Goal: Information Seeking & Learning: Learn about a topic

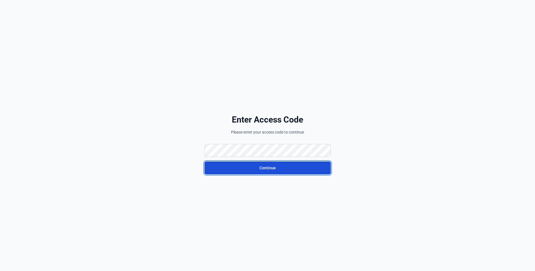
click at [211, 164] on button "Continue" at bounding box center [267, 168] width 126 height 13
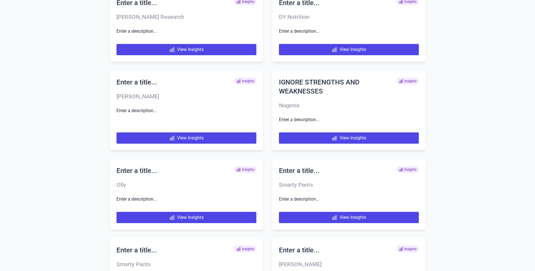
scroll to position [2654, 0]
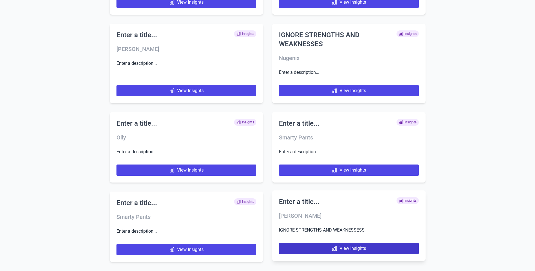
click at [326, 251] on link "View Insights" at bounding box center [349, 248] width 140 height 11
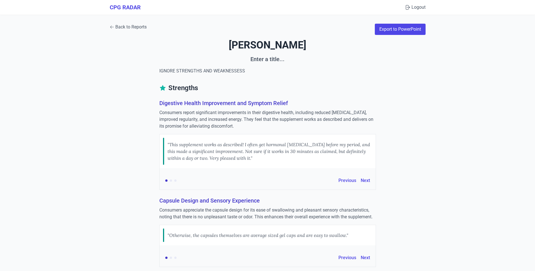
click at [129, 26] on link "Back to Reports" at bounding box center [128, 27] width 37 height 7
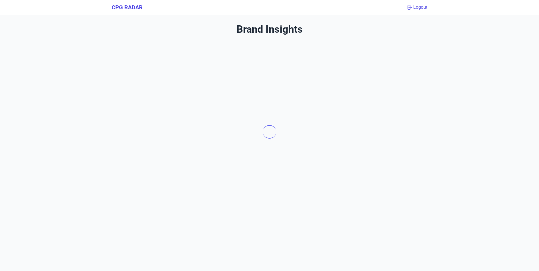
click at [419, 8] on button "Logout" at bounding box center [416, 7] width 21 height 7
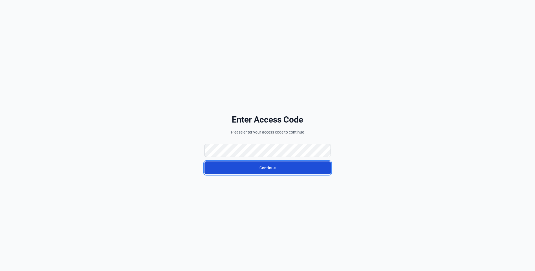
click at [212, 167] on button "Continue" at bounding box center [267, 168] width 126 height 13
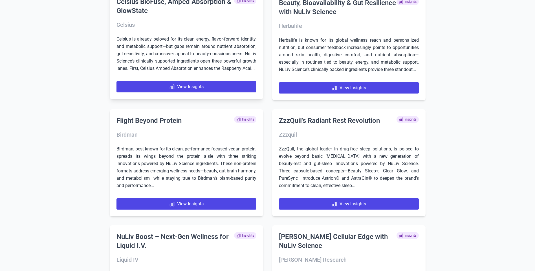
scroll to position [423, 0]
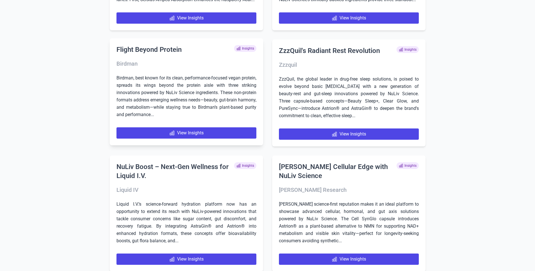
click at [139, 93] on p "Birdman, best known for its clean, performance-focused vegan protein, spreads i…" at bounding box center [186, 96] width 140 height 44
click at [167, 139] on link "View Insights" at bounding box center [186, 132] width 140 height 11
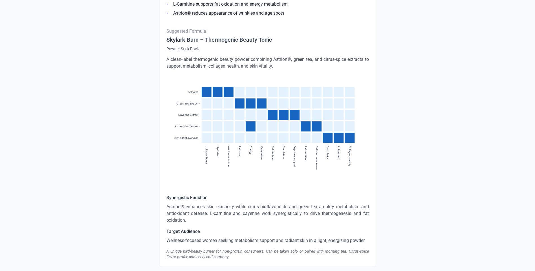
scroll to position [1799, 0]
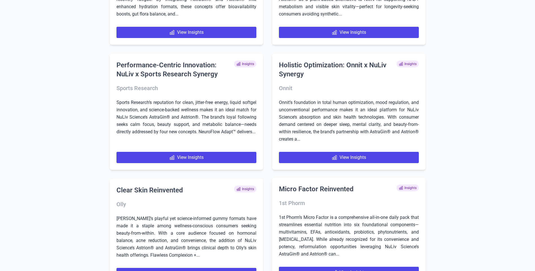
scroll to position [681, 0]
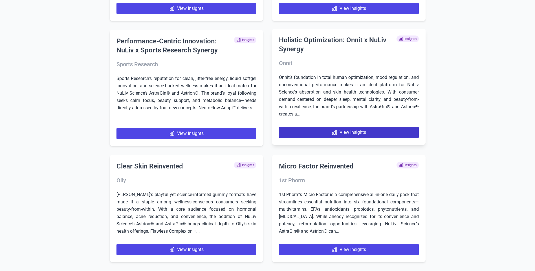
click at [304, 133] on link "View Insights" at bounding box center [349, 132] width 140 height 11
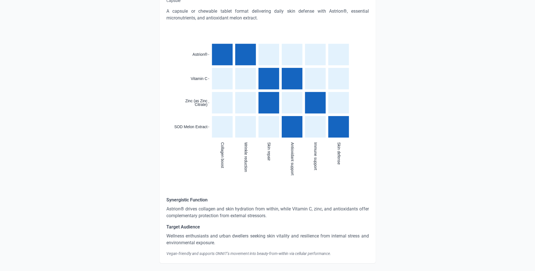
scroll to position [1694, 0]
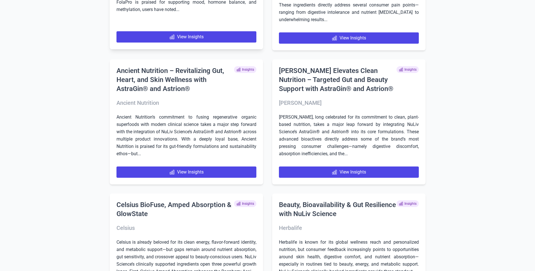
scroll to position [141, 0]
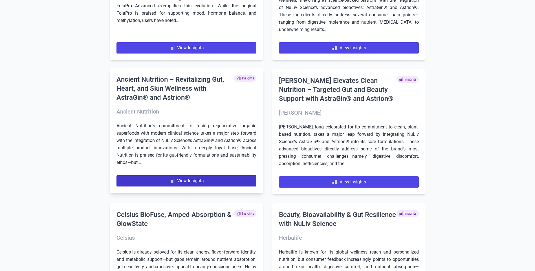
click at [165, 179] on link "View Insights" at bounding box center [186, 180] width 140 height 11
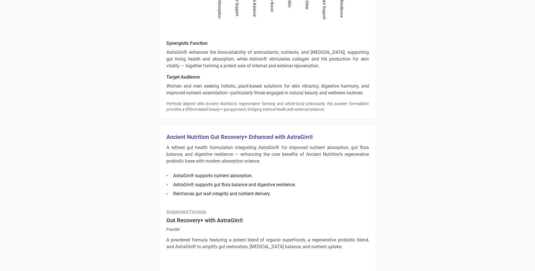
scroll to position [1043, 0]
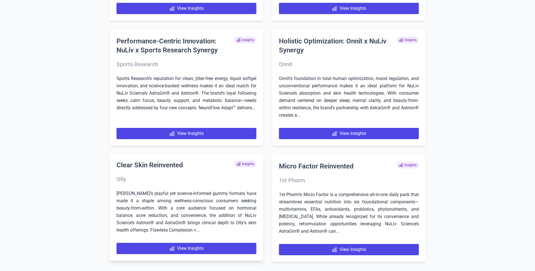
scroll to position [681, 0]
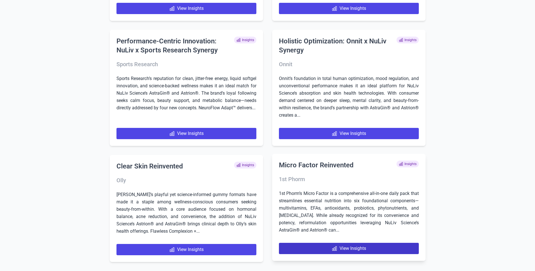
click at [294, 244] on link "View Insights" at bounding box center [349, 248] width 140 height 11
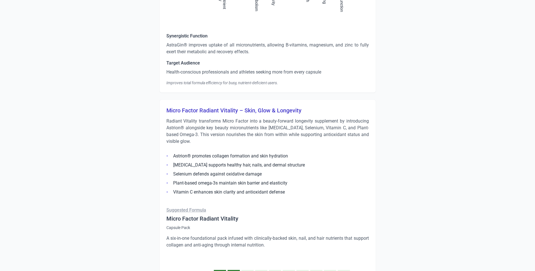
scroll to position [1015, 0]
